Goal: Task Accomplishment & Management: Complete application form

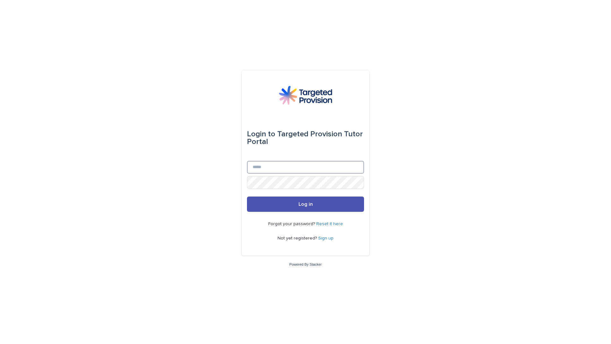
click at [292, 170] on input "Email" at bounding box center [305, 167] width 117 height 13
type input "**********"
click at [292, 206] on button "Log in" at bounding box center [305, 203] width 117 height 15
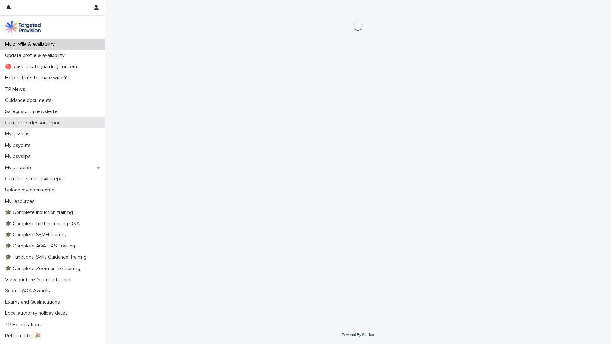
click at [28, 124] on p "Complete a lesson report" at bounding box center [35, 123] width 64 height 6
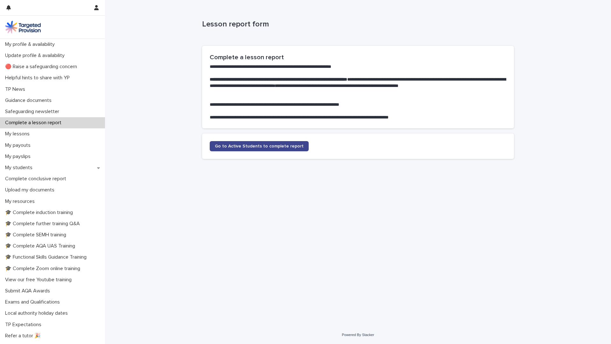
click at [238, 146] on span "Go to Active Students to complete report" at bounding box center [259, 146] width 89 height 4
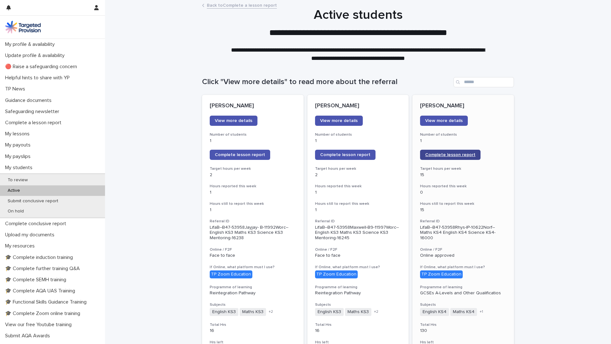
click at [444, 155] on span "Complete lesson report" at bounding box center [450, 154] width 50 height 4
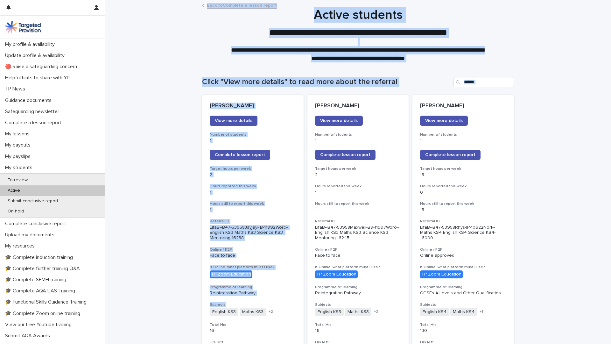
click at [148, 6] on div "Back to Complete a lesson report" at bounding box center [358, 5] width 506 height 9
